Goal: Task Accomplishment & Management: Complete application form

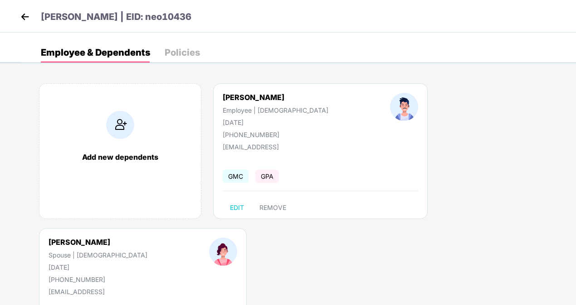
click at [28, 17] on img at bounding box center [25, 17] width 14 height 14
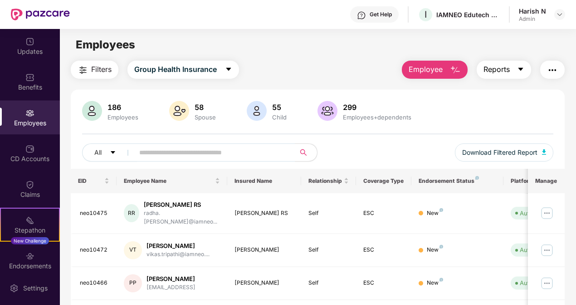
click at [514, 65] on button "Reports" at bounding box center [503, 70] width 54 height 18
click at [441, 70] on span "Employee" at bounding box center [425, 69] width 34 height 11
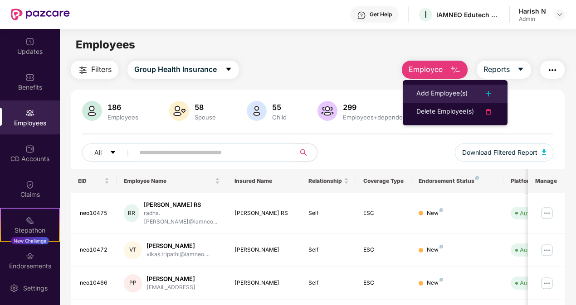
click at [442, 86] on li "Add Employee(s)" at bounding box center [454, 94] width 105 height 18
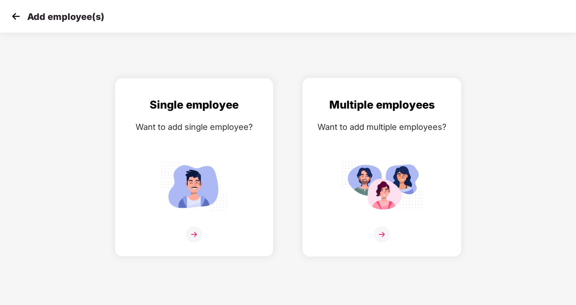
click at [377, 232] on img at bounding box center [381, 235] width 16 height 16
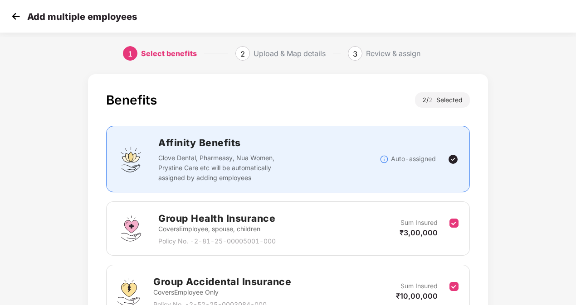
click at [526, 111] on div "Benefits 2 / 2 Selected Affinity Benefits Clove Dental, Pharmeasy, Nua Women, P…" at bounding box center [287, 234] width 479 height 329
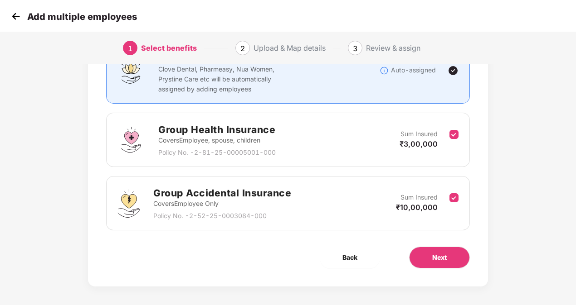
scroll to position [92, 0]
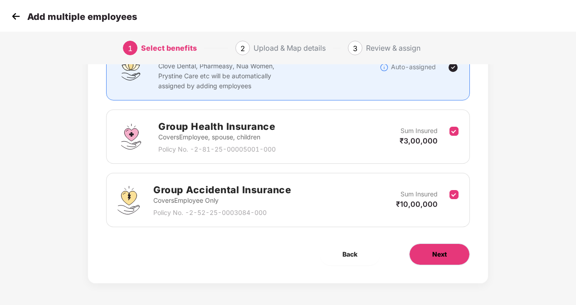
click at [440, 260] on button "Next" at bounding box center [439, 255] width 61 height 22
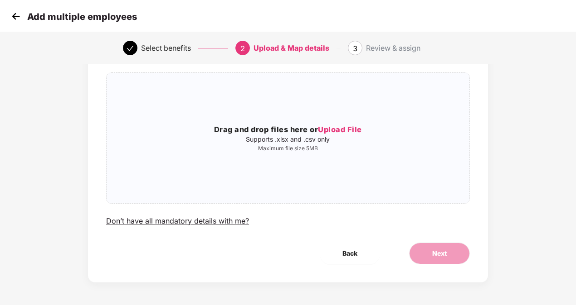
scroll to position [0, 0]
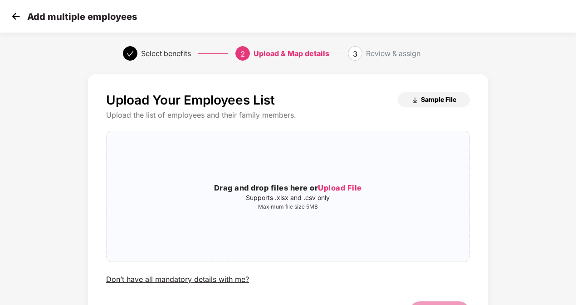
click at [447, 96] on span "Sample File" at bounding box center [438, 99] width 35 height 9
click at [340, 179] on div "Drag and drop files here or Upload File Supports .xlsx and .csv only Maximum fi…" at bounding box center [287, 197] width 363 height 116
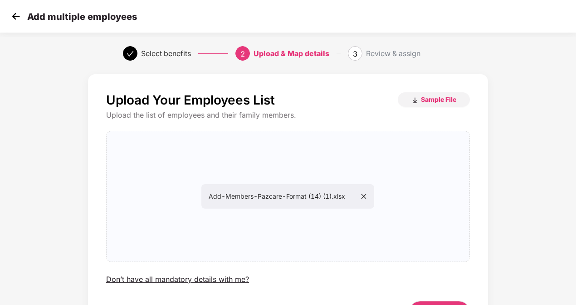
click at [488, 188] on div "Upload Your Employees List Sample File Upload the list of employees and their f…" at bounding box center [287, 217] width 479 height 294
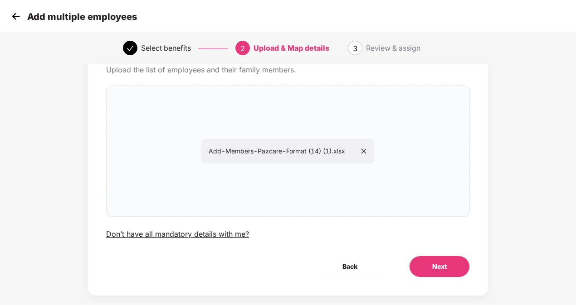
scroll to position [58, 0]
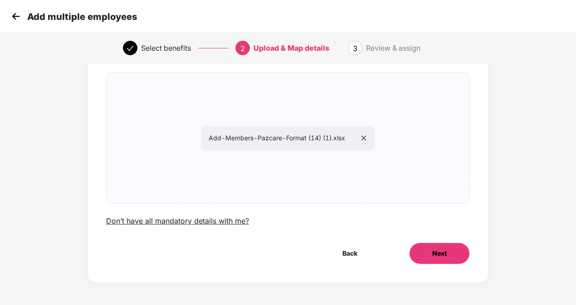
click at [447, 256] on button "Next" at bounding box center [439, 254] width 61 height 22
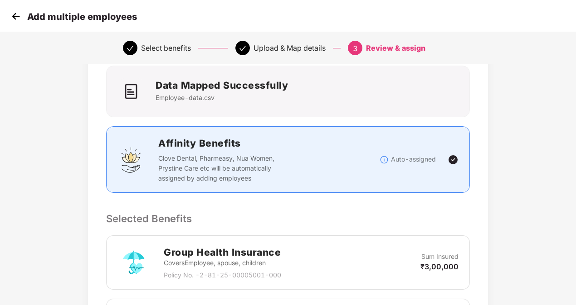
scroll to position [0, 0]
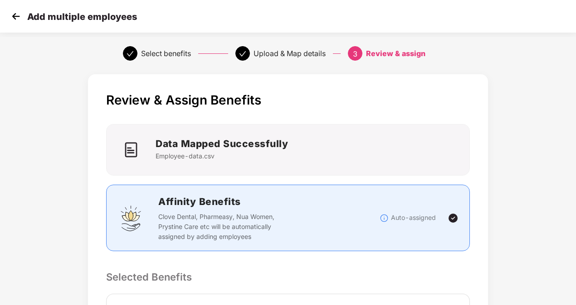
click at [416, 141] on div "Data Mapped Successfully Employee-data.csv" at bounding box center [288, 149] width 352 height 27
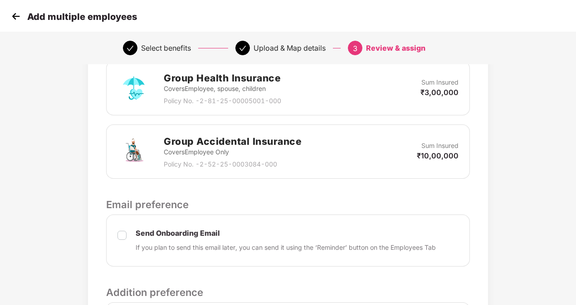
scroll to position [344, 0]
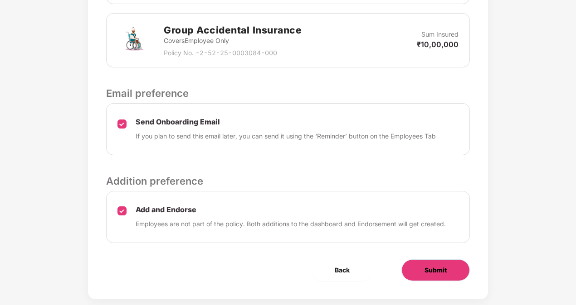
click at [417, 275] on button "Submit" at bounding box center [435, 271] width 68 height 22
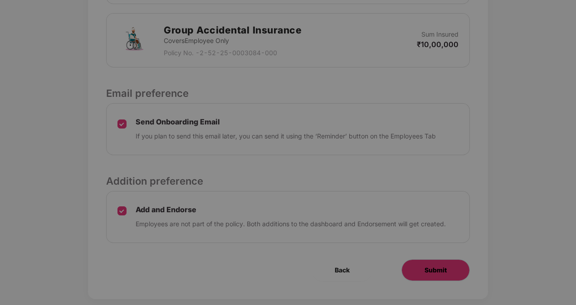
scroll to position [0, 0]
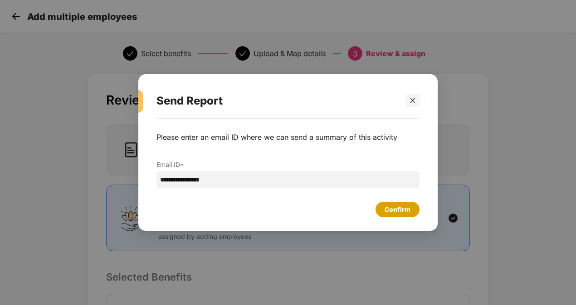
click at [392, 213] on div "Confirm" at bounding box center [397, 210] width 26 height 10
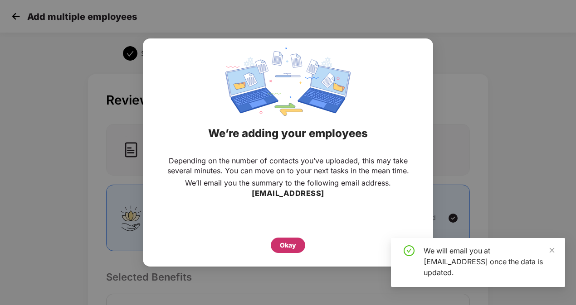
click at [295, 247] on div "Okay" at bounding box center [288, 246] width 16 height 10
